Goal: Browse casually

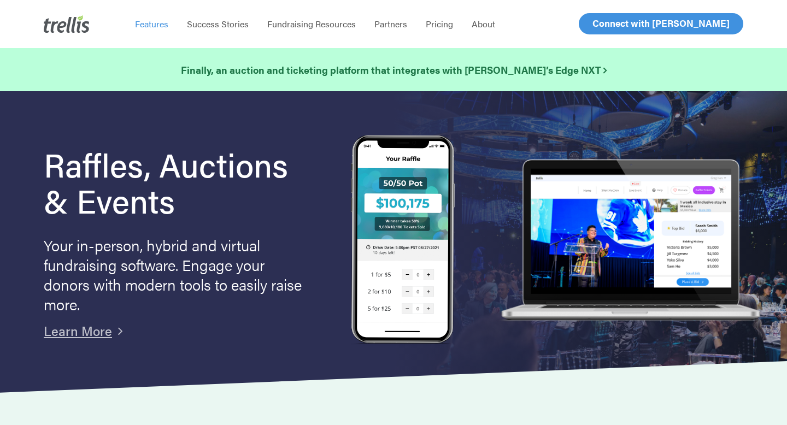
click at [145, 29] on span "Features" at bounding box center [151, 23] width 33 height 13
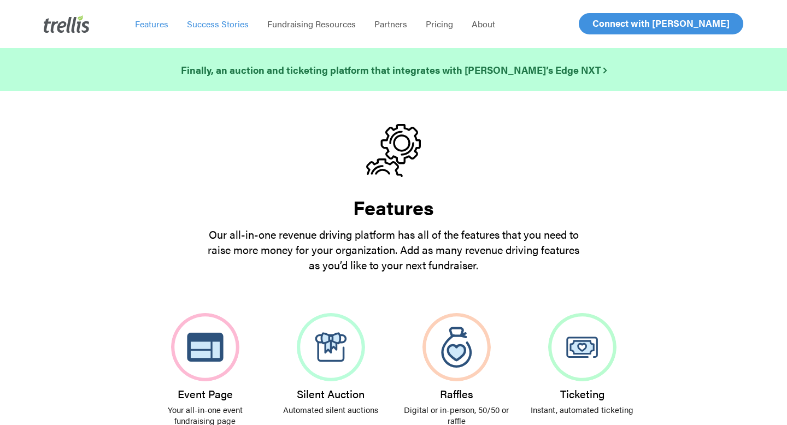
click at [232, 27] on span "Success Stories" at bounding box center [218, 23] width 62 height 13
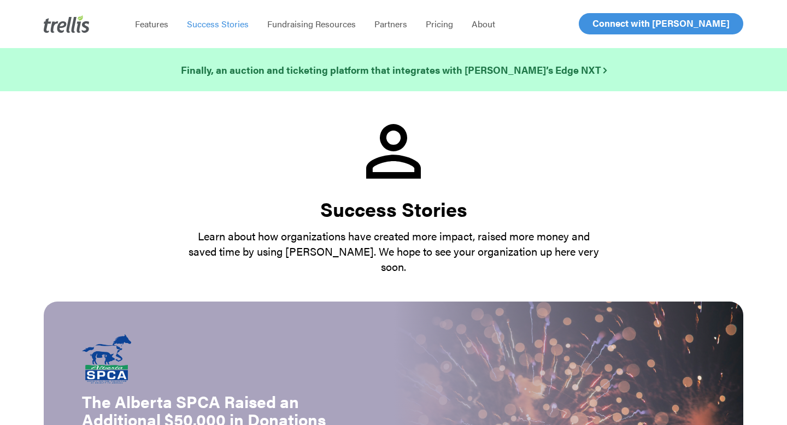
click at [275, 27] on span "Fundraising Resources" at bounding box center [311, 23] width 89 height 13
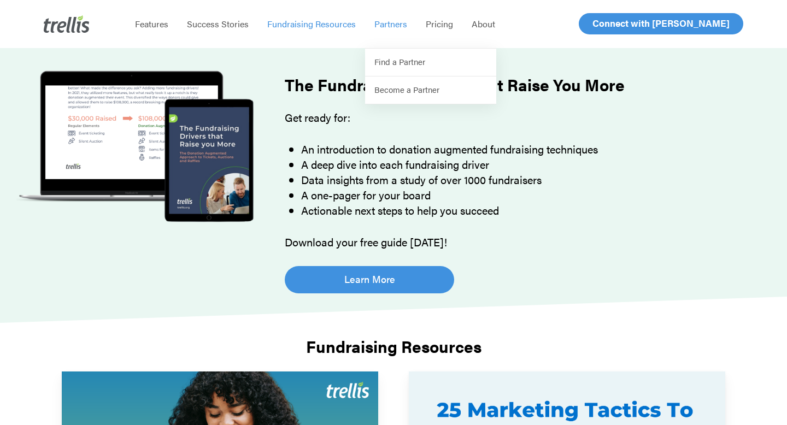
click at [393, 27] on span "Partners" at bounding box center [390, 23] width 33 height 13
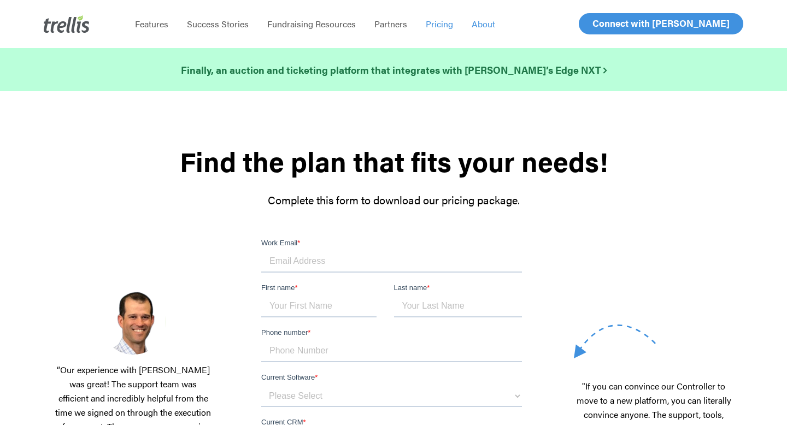
click at [485, 21] on span "About" at bounding box center [483, 23] width 23 height 13
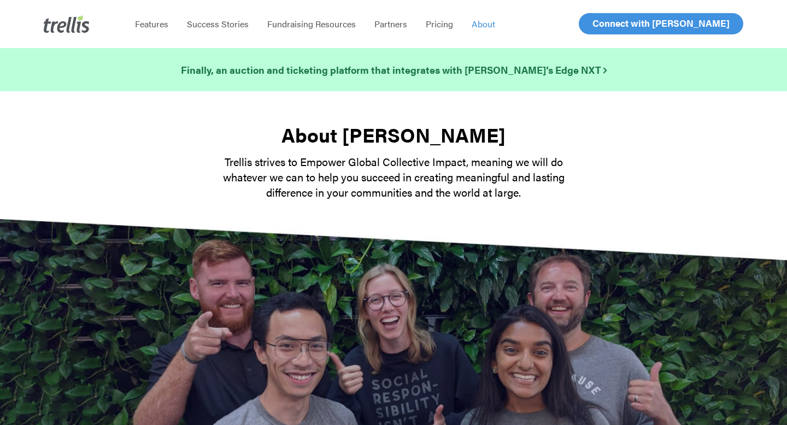
click at [57, 30] on img at bounding box center [67, 23] width 46 height 17
